Goal: Transaction & Acquisition: Book appointment/travel/reservation

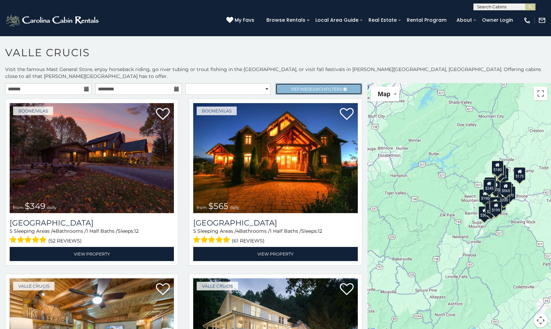
click at [313, 87] on span "Search" at bounding box center [317, 89] width 18 height 5
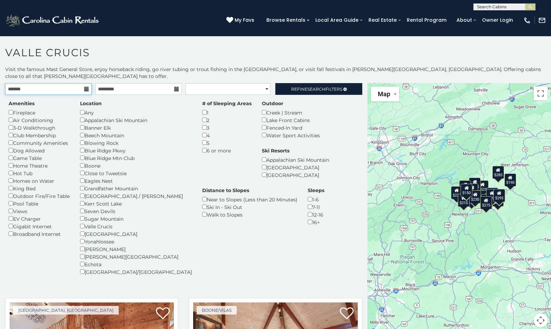
click at [59, 83] on input "text" at bounding box center [48, 89] width 87 height 12
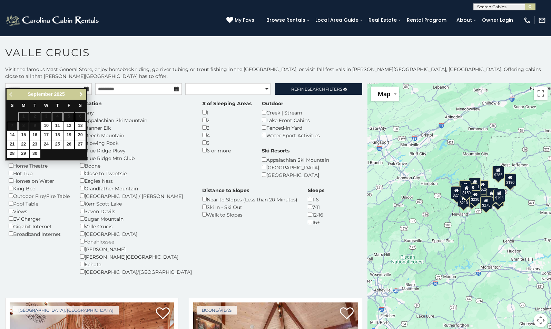
click at [77, 94] on link "Next" at bounding box center [81, 94] width 9 height 9
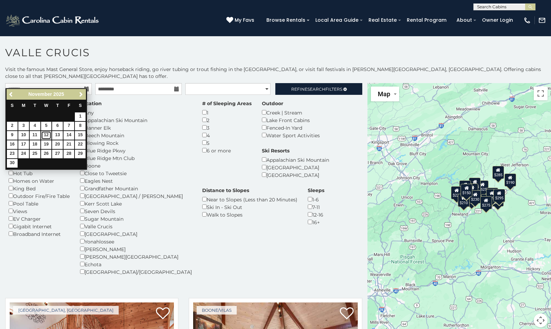
click at [47, 134] on link "12" at bounding box center [46, 135] width 11 height 9
type input "**********"
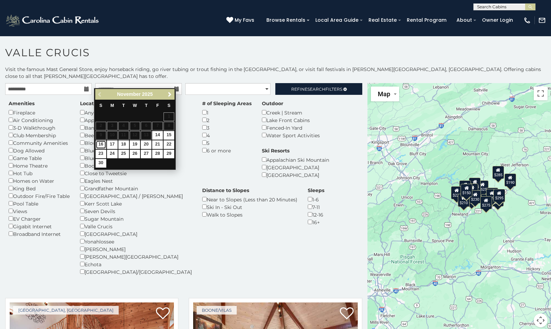
click at [102, 144] on link "16" at bounding box center [101, 145] width 11 height 9
type input "**********"
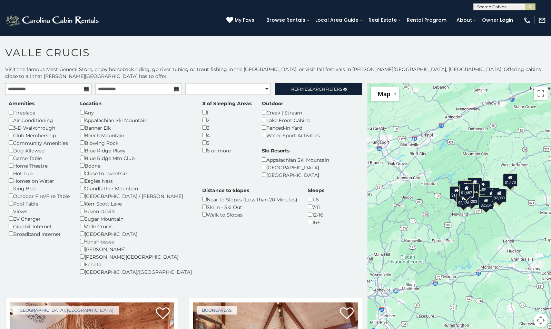
click at [174, 87] on icon at bounding box center [176, 89] width 5 height 5
click at [263, 83] on select "**********" at bounding box center [227, 89] width 85 height 12
select select "*********"
click at [185, 83] on select "**********" at bounding box center [227, 89] width 85 height 12
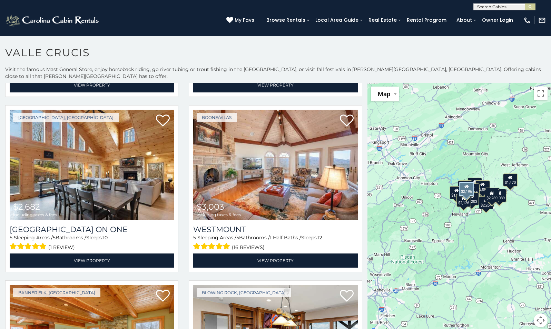
scroll to position [545, 0]
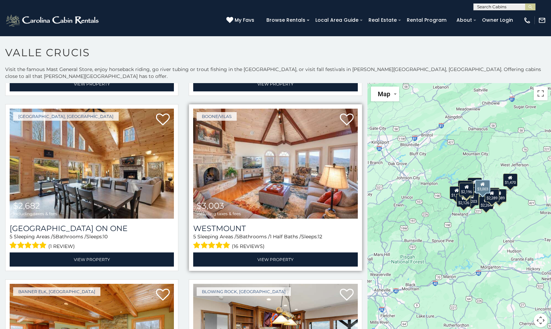
click at [273, 173] on img at bounding box center [275, 164] width 164 height 110
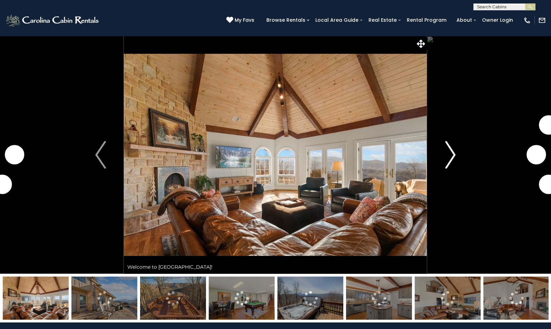
click at [452, 159] on img "Next" at bounding box center [450, 155] width 10 height 28
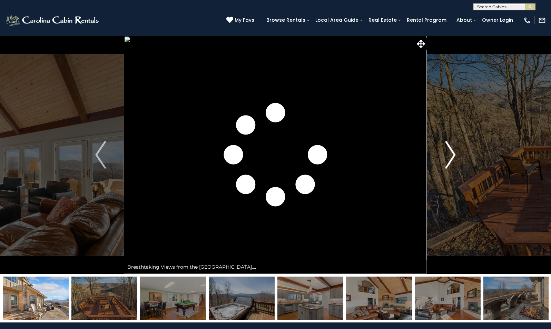
click at [452, 159] on img "Next" at bounding box center [450, 155] width 10 height 28
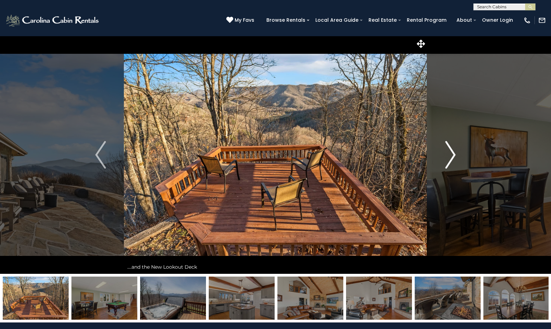
click at [452, 159] on img "Next" at bounding box center [450, 155] width 10 height 28
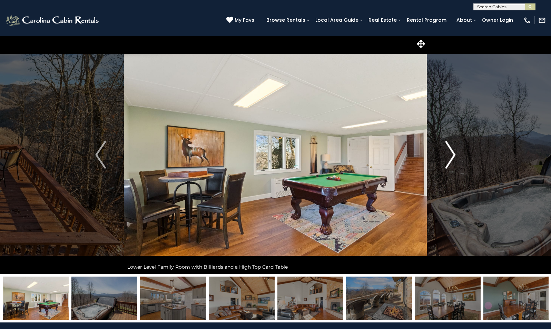
click at [452, 159] on img "Next" at bounding box center [450, 155] width 10 height 28
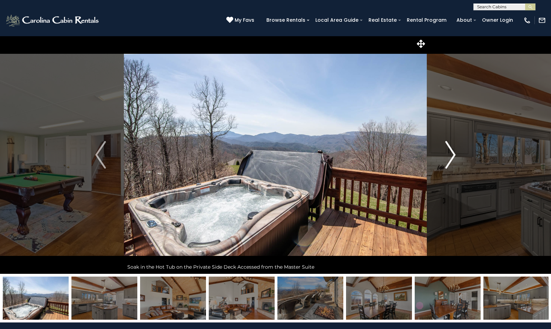
click at [452, 159] on img "Next" at bounding box center [450, 155] width 10 height 28
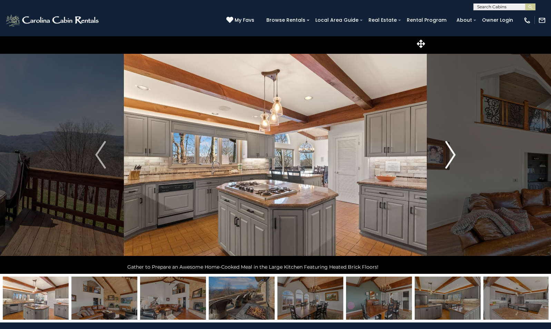
click at [452, 159] on img "Next" at bounding box center [450, 155] width 10 height 28
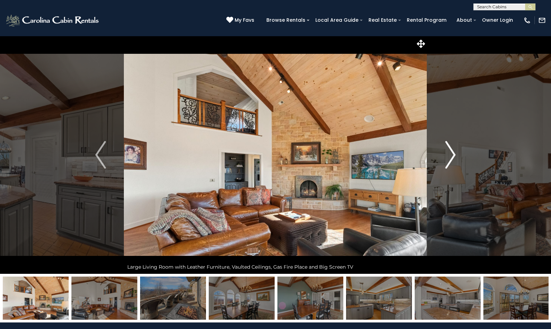
click at [452, 159] on img "Next" at bounding box center [450, 155] width 10 height 28
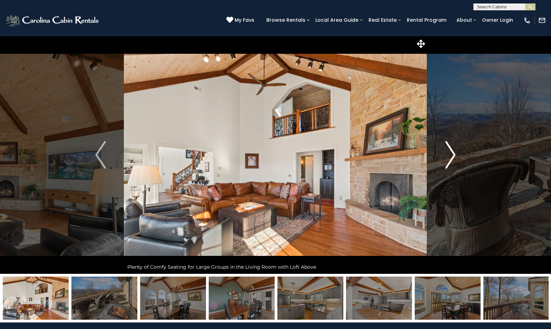
click at [452, 159] on img "Next" at bounding box center [450, 155] width 10 height 28
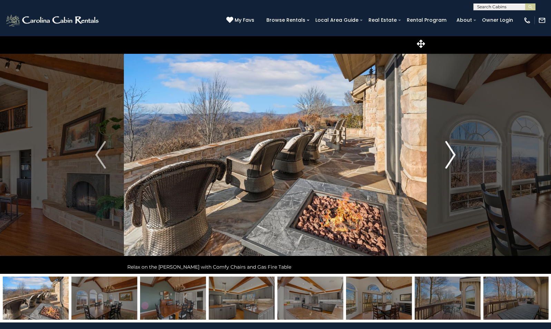
click at [452, 159] on img "Next" at bounding box center [450, 155] width 10 height 28
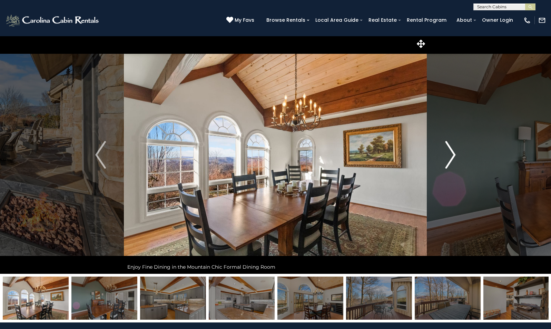
click at [452, 159] on img "Next" at bounding box center [450, 155] width 10 height 28
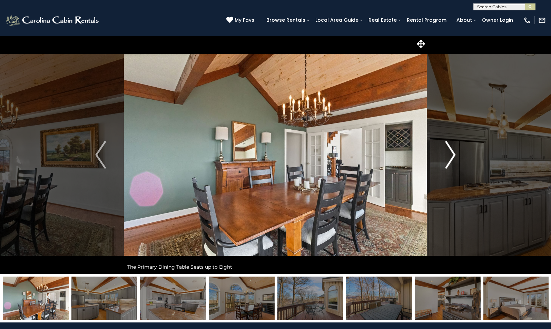
click at [452, 159] on img "Next" at bounding box center [450, 155] width 10 height 28
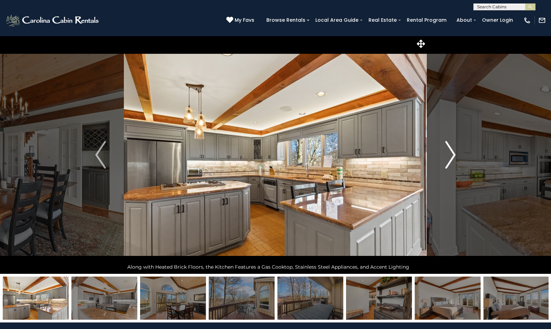
click at [452, 159] on img "Next" at bounding box center [450, 155] width 10 height 28
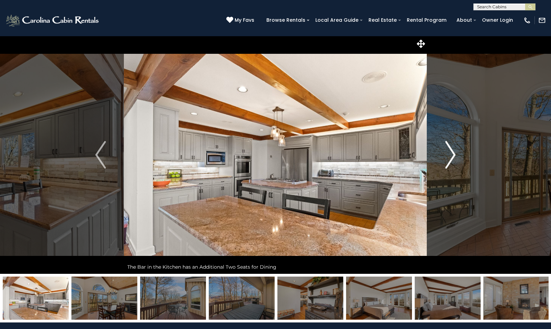
click at [452, 159] on img "Next" at bounding box center [450, 155] width 10 height 28
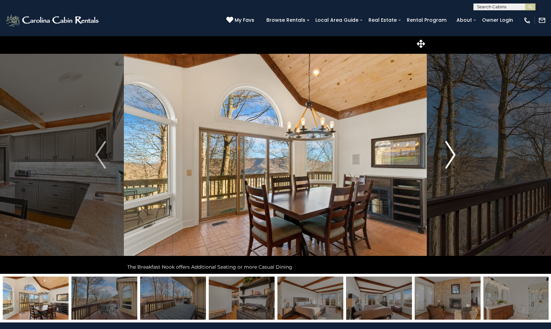
click at [452, 159] on img "Next" at bounding box center [450, 155] width 10 height 28
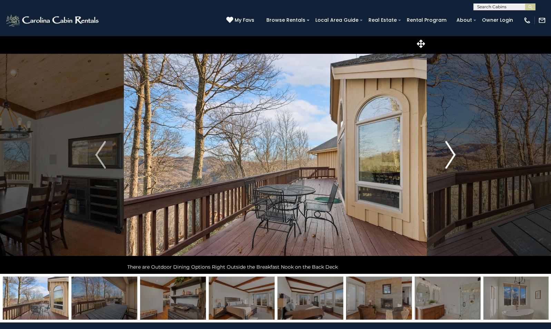
click at [452, 159] on img "Next" at bounding box center [450, 155] width 10 height 28
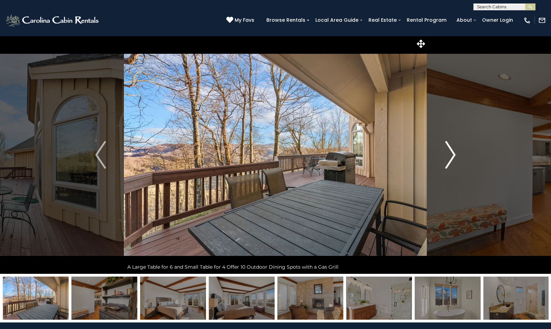
click at [452, 159] on img "Next" at bounding box center [450, 155] width 10 height 28
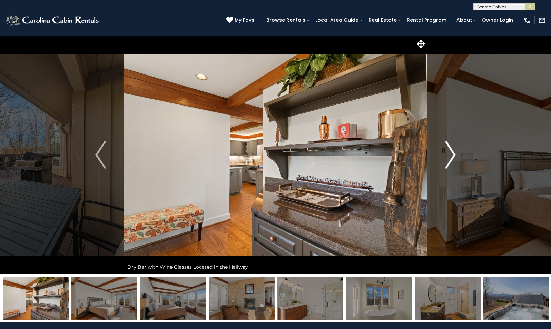
click at [452, 159] on img "Next" at bounding box center [450, 155] width 10 height 28
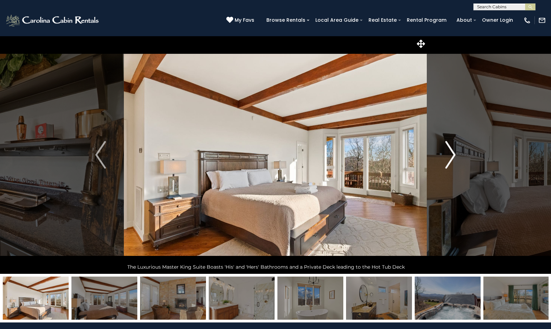
click at [452, 159] on img "Next" at bounding box center [450, 155] width 10 height 28
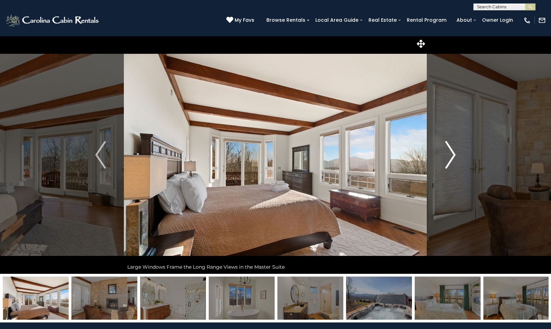
click at [452, 159] on img "Next" at bounding box center [450, 155] width 10 height 28
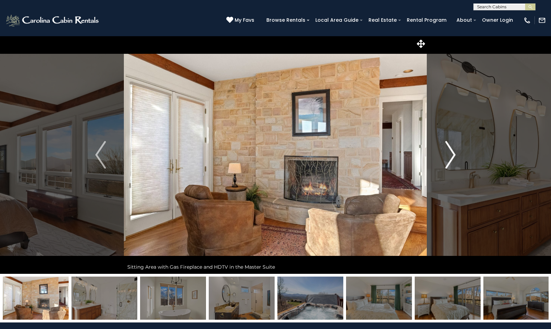
click at [452, 159] on img "Next" at bounding box center [450, 155] width 10 height 28
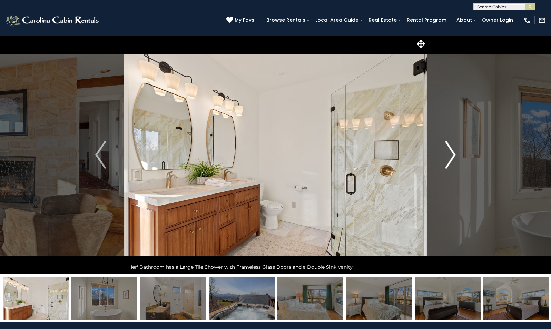
click at [452, 159] on img "Next" at bounding box center [450, 155] width 10 height 28
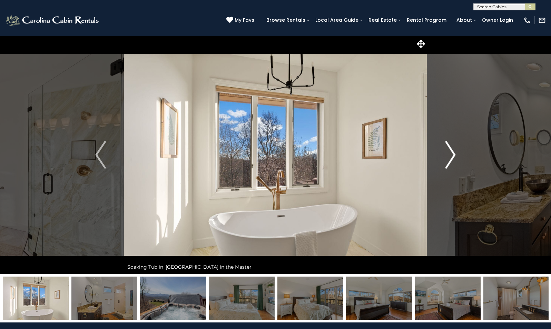
click at [452, 159] on img "Next" at bounding box center [450, 155] width 10 height 28
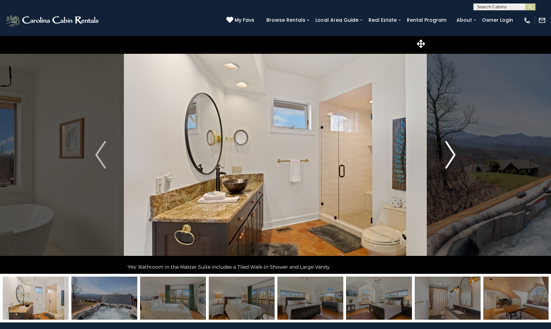
click at [452, 159] on img "Next" at bounding box center [450, 155] width 10 height 28
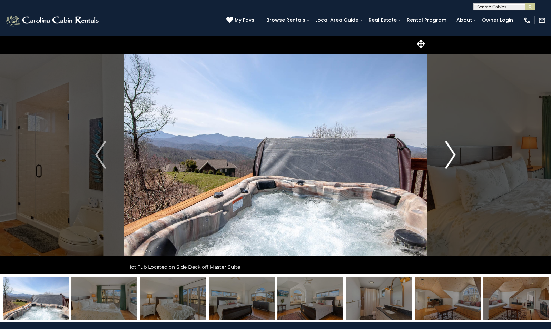
click at [452, 159] on img "Next" at bounding box center [450, 155] width 10 height 28
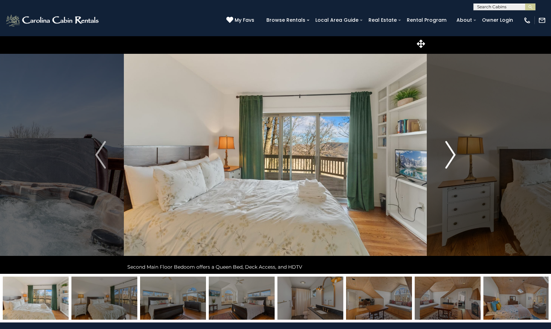
click at [452, 159] on img "Next" at bounding box center [450, 155] width 10 height 28
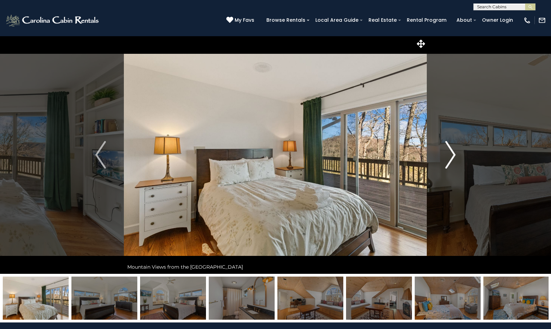
click at [452, 159] on img "Next" at bounding box center [450, 155] width 10 height 28
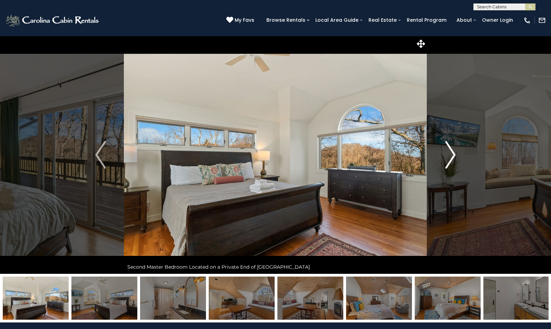
click at [452, 159] on img "Next" at bounding box center [450, 155] width 10 height 28
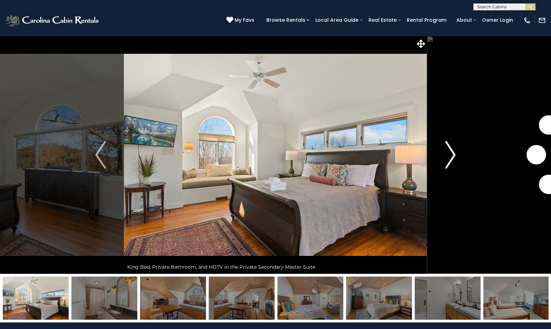
click at [452, 159] on img "Next" at bounding box center [450, 155] width 10 height 28
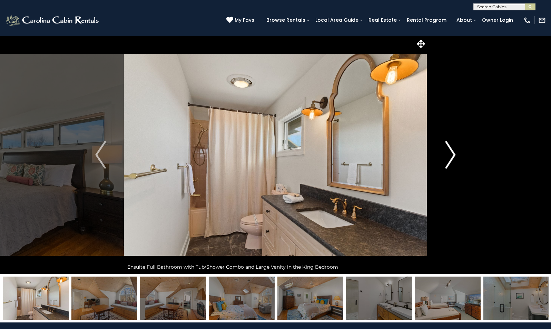
click at [452, 159] on img "Next" at bounding box center [450, 155] width 10 height 28
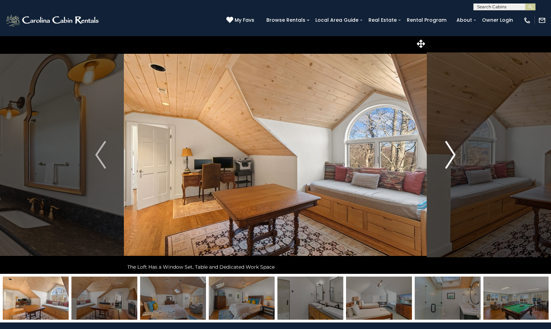
click at [452, 159] on img "Next" at bounding box center [450, 155] width 10 height 28
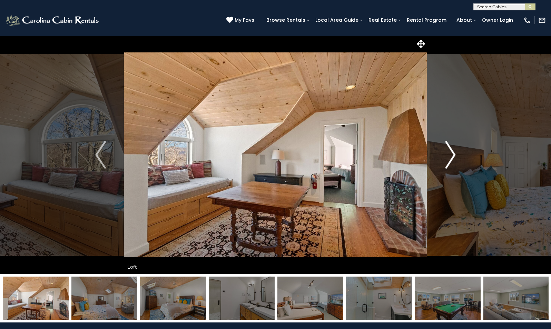
click at [452, 159] on img "Next" at bounding box center [450, 155] width 10 height 28
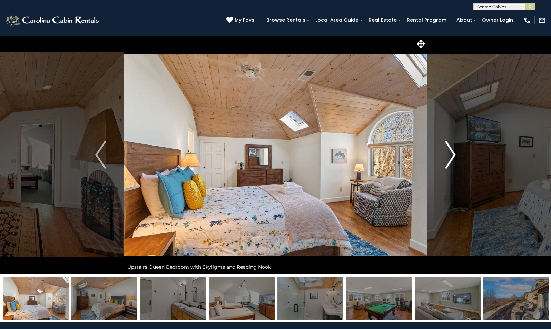
click at [452, 159] on img "Next" at bounding box center [450, 155] width 10 height 28
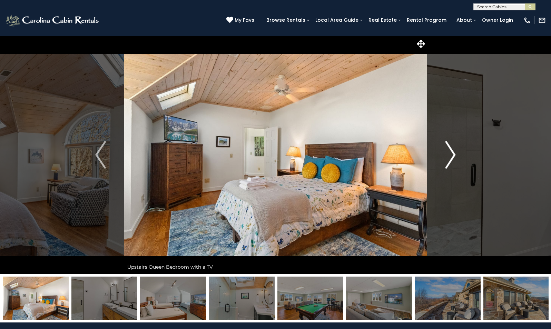
click at [452, 159] on img "Next" at bounding box center [450, 155] width 10 height 28
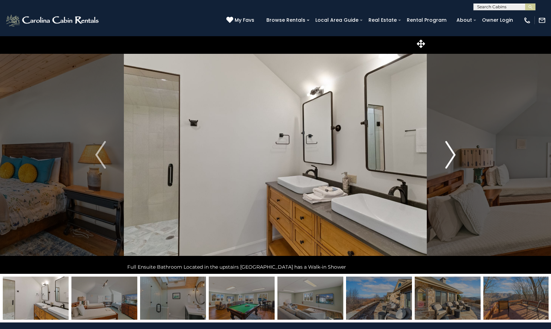
click at [452, 159] on img "Next" at bounding box center [450, 155] width 10 height 28
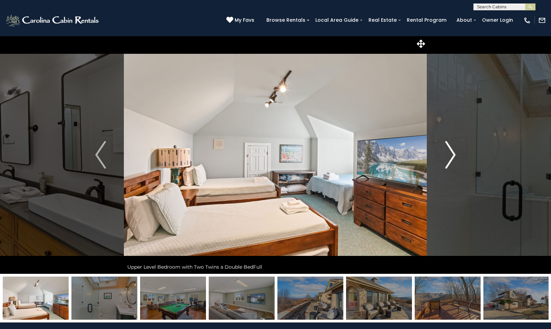
click at [452, 159] on img "Next" at bounding box center [450, 155] width 10 height 28
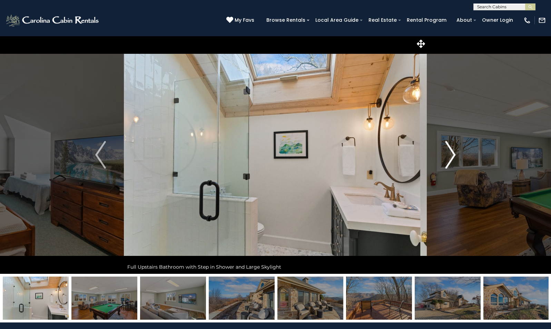
click at [452, 159] on img "Next" at bounding box center [450, 155] width 10 height 28
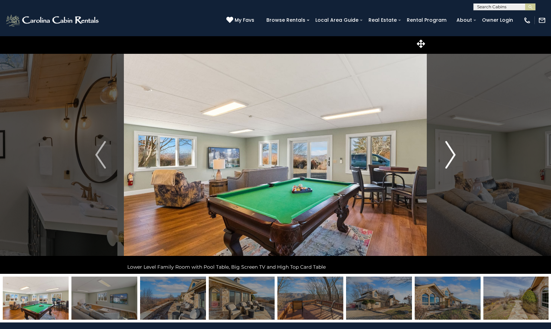
click at [452, 159] on img "Next" at bounding box center [450, 155] width 10 height 28
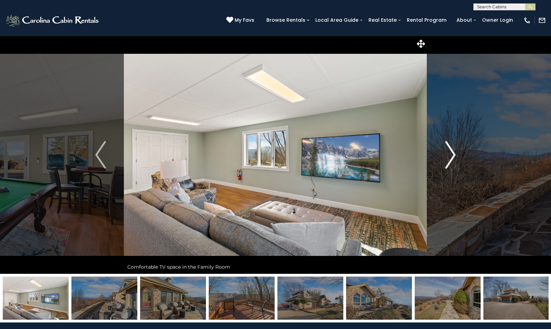
click at [452, 159] on img "Next" at bounding box center [450, 155] width 10 height 28
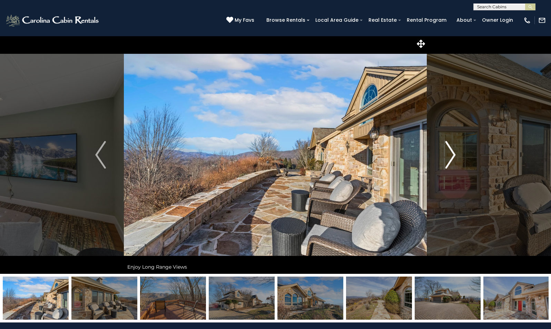
click at [452, 159] on img "Next" at bounding box center [450, 155] width 10 height 28
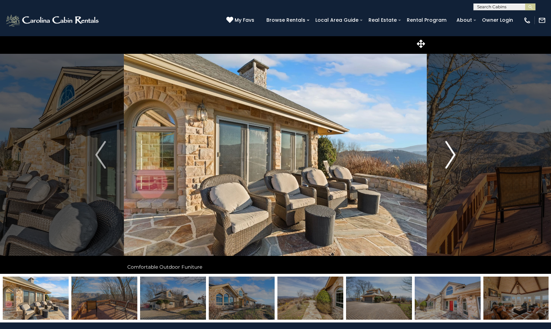
click at [452, 159] on img "Next" at bounding box center [450, 155] width 10 height 28
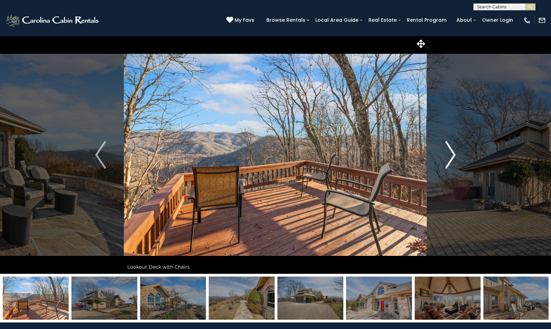
click at [452, 159] on img "Next" at bounding box center [450, 155] width 10 height 28
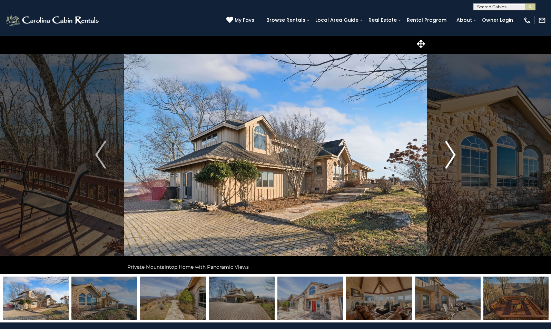
click at [452, 159] on img "Next" at bounding box center [450, 155] width 10 height 28
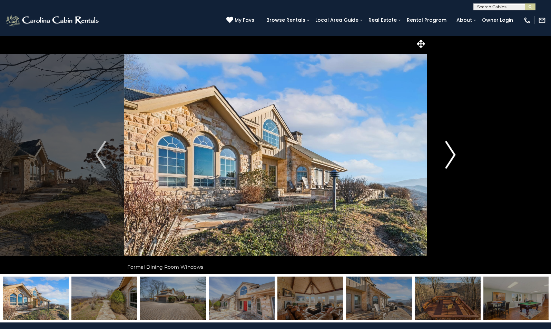
click at [452, 159] on img "Next" at bounding box center [450, 155] width 10 height 28
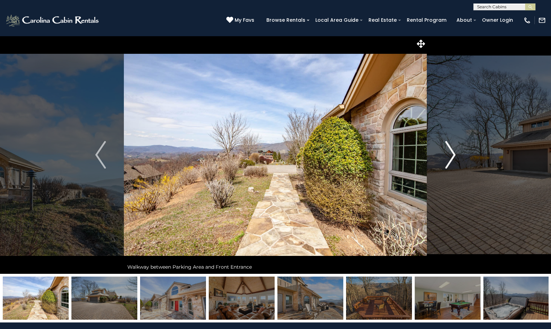
click at [452, 159] on img "Next" at bounding box center [450, 155] width 10 height 28
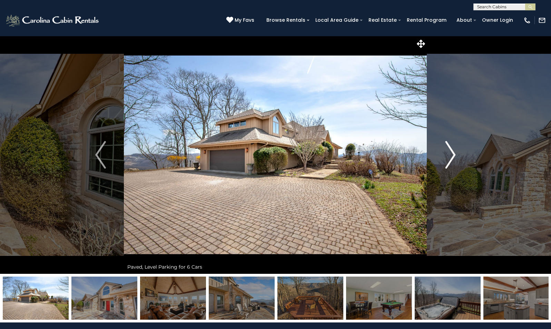
click at [452, 159] on img "Next" at bounding box center [450, 155] width 10 height 28
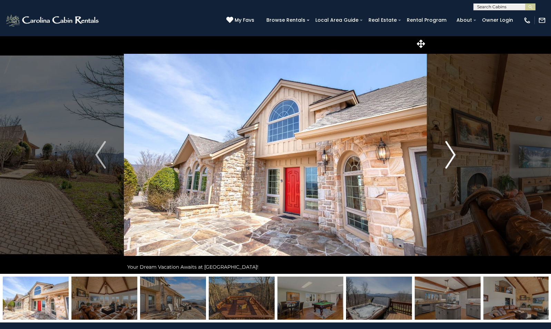
click at [452, 159] on img "Next" at bounding box center [450, 155] width 10 height 28
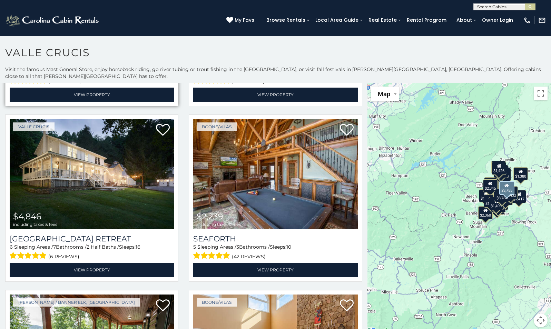
scroll to position [160, 0]
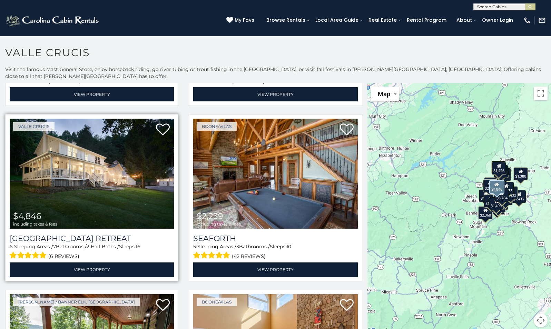
click at [96, 184] on img at bounding box center [92, 174] width 164 height 110
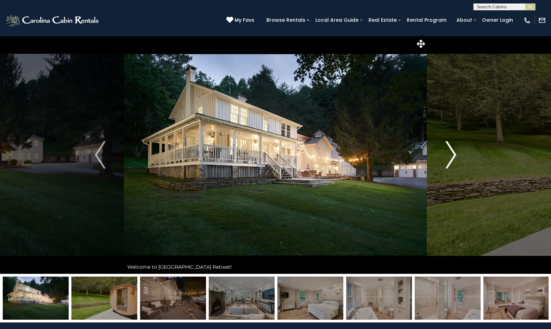
click at [451, 153] on img "Next" at bounding box center [451, 155] width 10 height 28
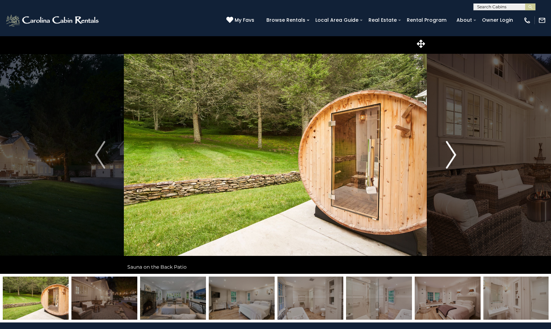
click at [451, 153] on img "Next" at bounding box center [451, 155] width 10 height 28
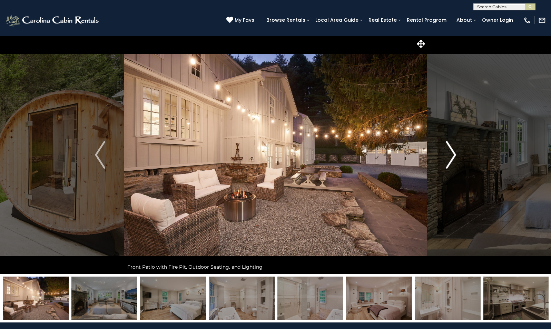
click at [451, 153] on img "Next" at bounding box center [451, 155] width 10 height 28
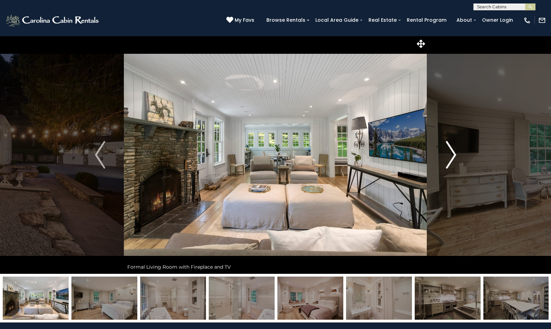
click at [451, 153] on img "Next" at bounding box center [451, 155] width 10 height 28
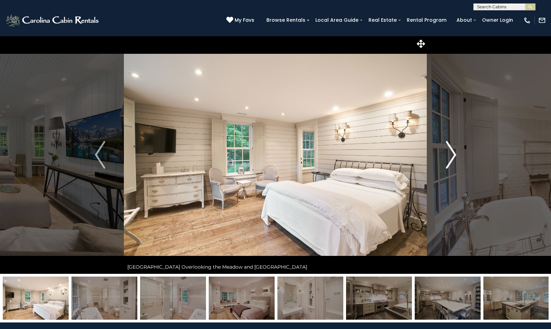
click at [451, 153] on img "Next" at bounding box center [451, 155] width 10 height 28
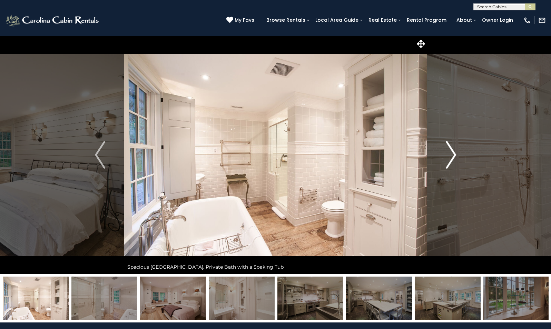
click at [451, 153] on img "Next" at bounding box center [451, 155] width 10 height 28
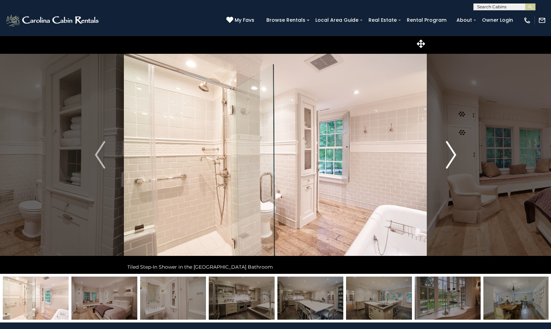
click at [451, 153] on img "Next" at bounding box center [451, 155] width 10 height 28
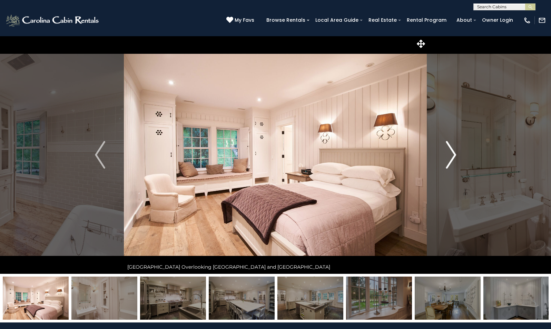
click at [451, 153] on img "Next" at bounding box center [451, 155] width 10 height 28
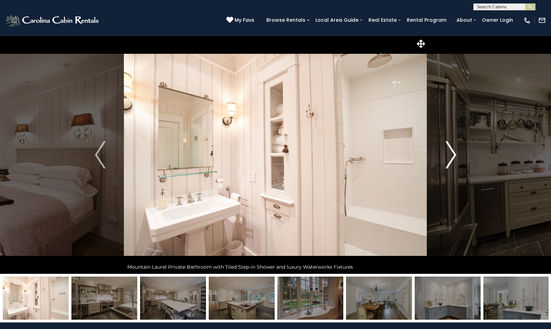
click at [451, 153] on img "Next" at bounding box center [451, 155] width 10 height 28
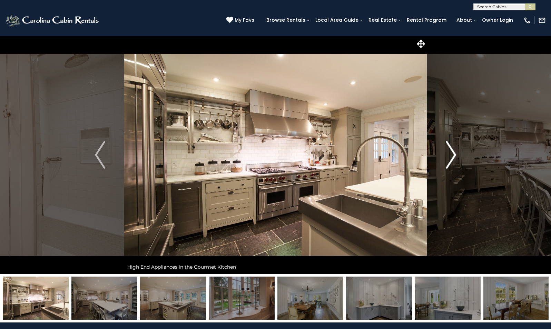
click at [451, 153] on img "Next" at bounding box center [451, 155] width 10 height 28
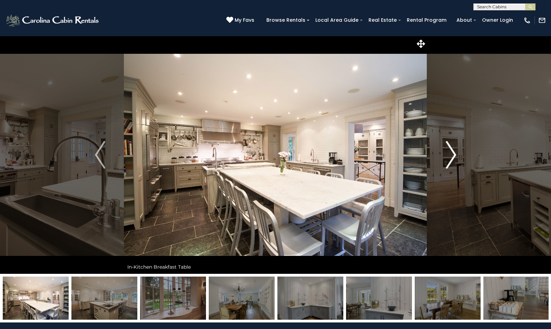
click at [451, 153] on img "Next" at bounding box center [451, 155] width 10 height 28
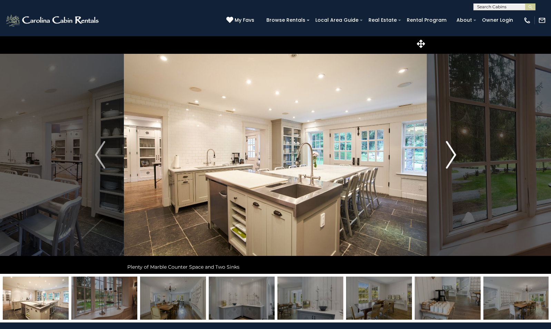
click at [451, 153] on img "Next" at bounding box center [451, 155] width 10 height 28
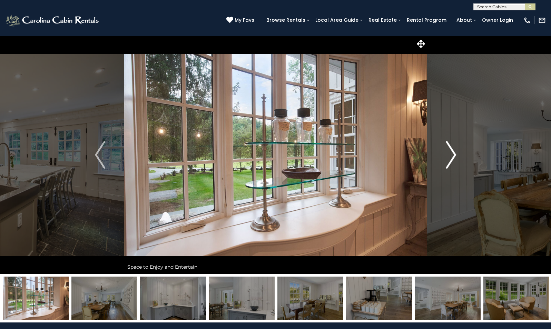
click at [451, 153] on img "Next" at bounding box center [451, 155] width 10 height 28
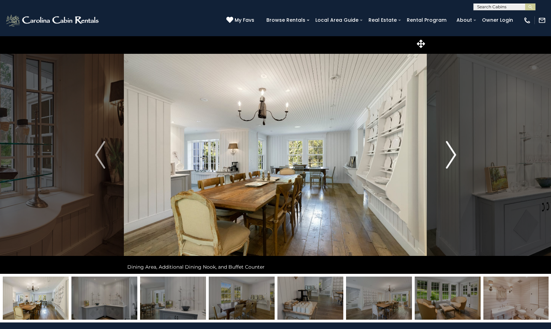
click at [451, 153] on img "Next" at bounding box center [451, 155] width 10 height 28
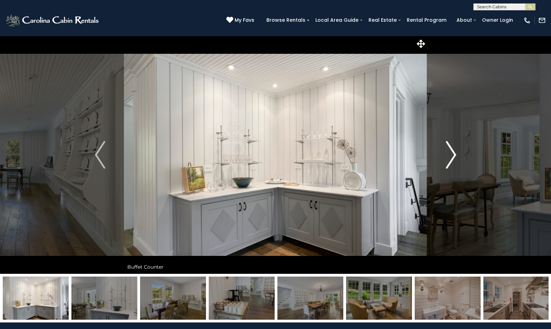
click at [451, 153] on img "Next" at bounding box center [451, 155] width 10 height 28
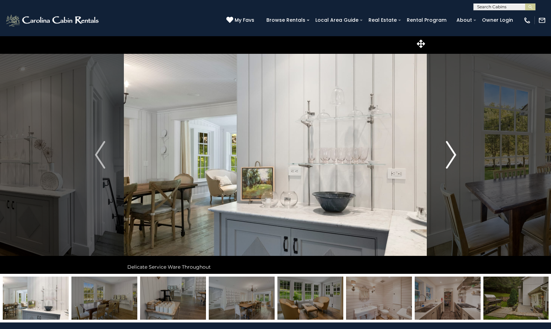
click at [451, 153] on img "Next" at bounding box center [451, 155] width 10 height 28
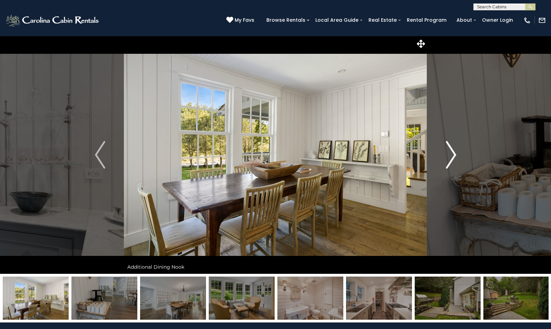
click at [451, 153] on img "Next" at bounding box center [451, 155] width 10 height 28
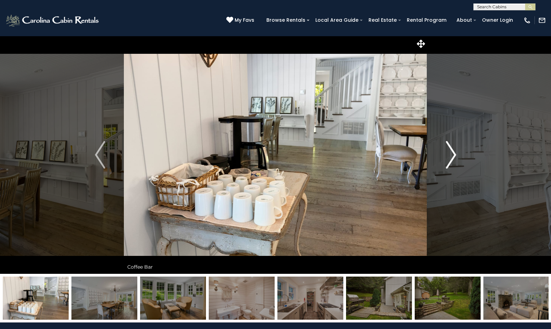
click at [451, 153] on img "Next" at bounding box center [451, 155] width 10 height 28
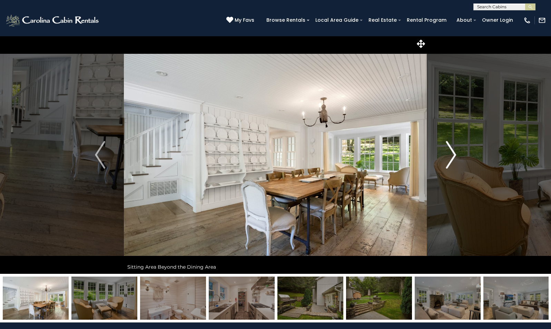
click at [451, 153] on img "Next" at bounding box center [451, 155] width 10 height 28
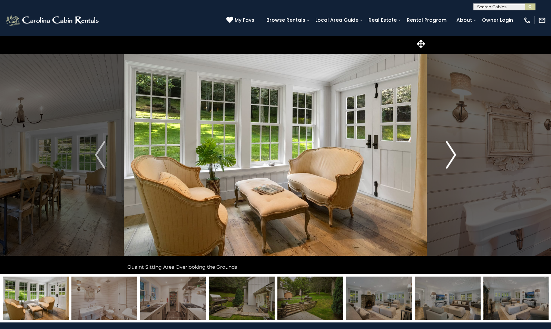
click at [451, 153] on img "Next" at bounding box center [451, 155] width 10 height 28
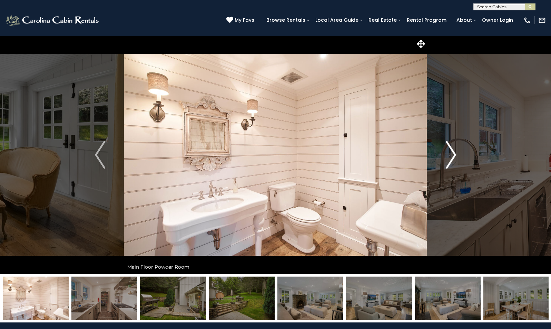
click at [451, 153] on img "Next" at bounding box center [451, 155] width 10 height 28
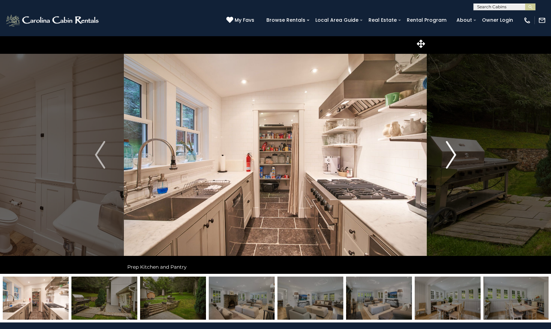
click at [451, 153] on img "Next" at bounding box center [451, 155] width 10 height 28
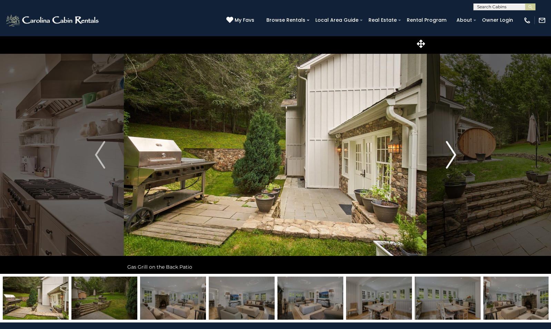
click at [451, 153] on img "Next" at bounding box center [451, 155] width 10 height 28
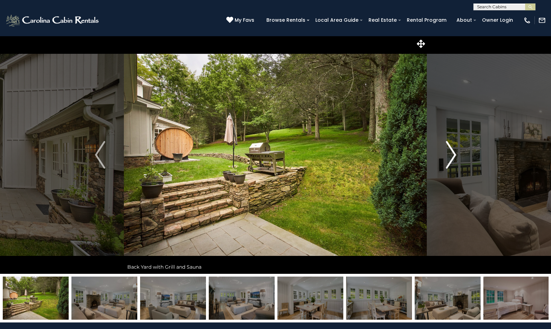
click at [451, 153] on img "Next" at bounding box center [451, 155] width 10 height 28
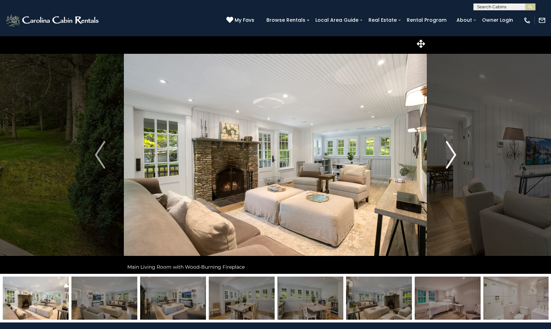
click at [451, 153] on img "Next" at bounding box center [451, 155] width 10 height 28
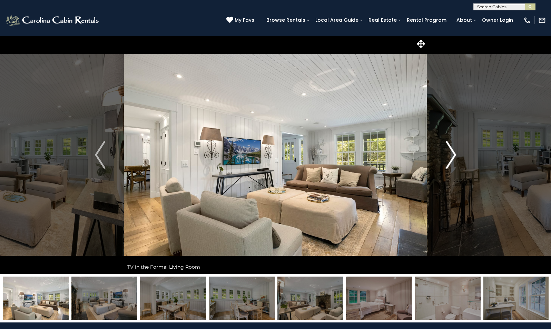
click at [451, 153] on img "Next" at bounding box center [451, 155] width 10 height 28
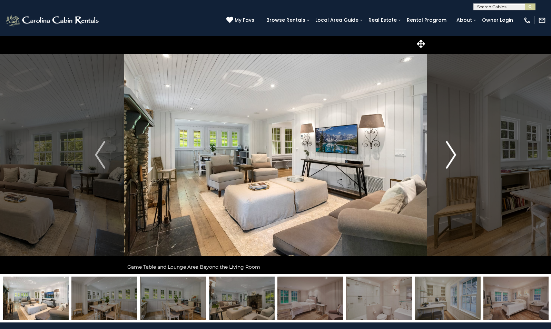
click at [451, 153] on img "Next" at bounding box center [451, 155] width 10 height 28
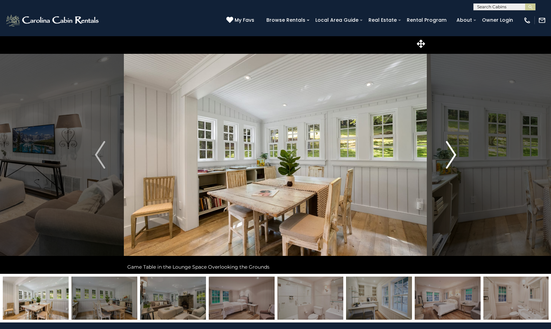
click at [451, 153] on img "Next" at bounding box center [451, 155] width 10 height 28
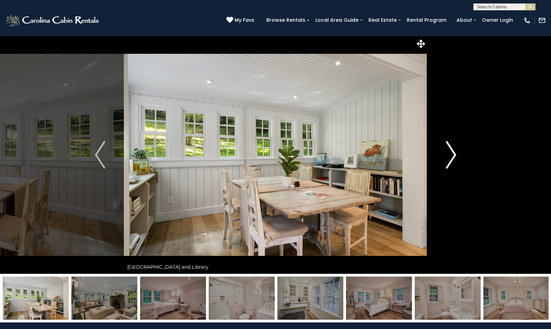
click at [451, 153] on img "Next" at bounding box center [451, 155] width 10 height 28
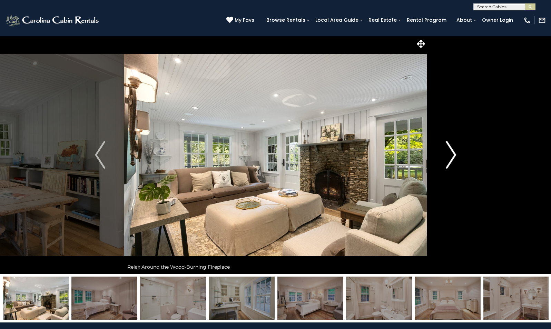
click at [451, 153] on img "Next" at bounding box center [451, 155] width 10 height 28
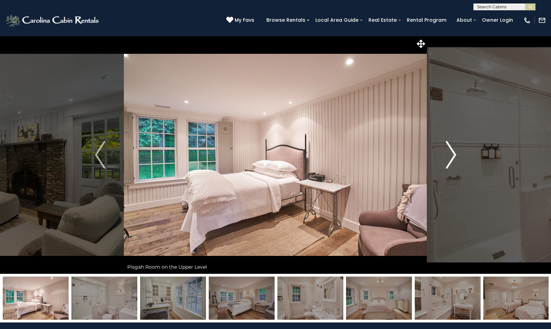
click at [451, 153] on img "Next" at bounding box center [451, 155] width 10 height 28
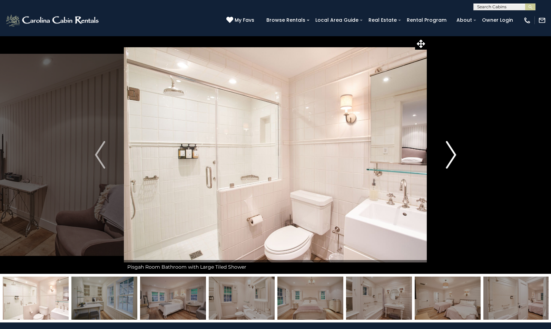
click at [451, 153] on img "Next" at bounding box center [451, 155] width 10 height 28
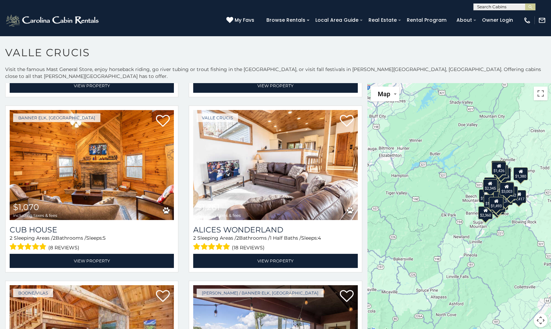
scroll to position [1747, 0]
